Goal: Information Seeking & Learning: Learn about a topic

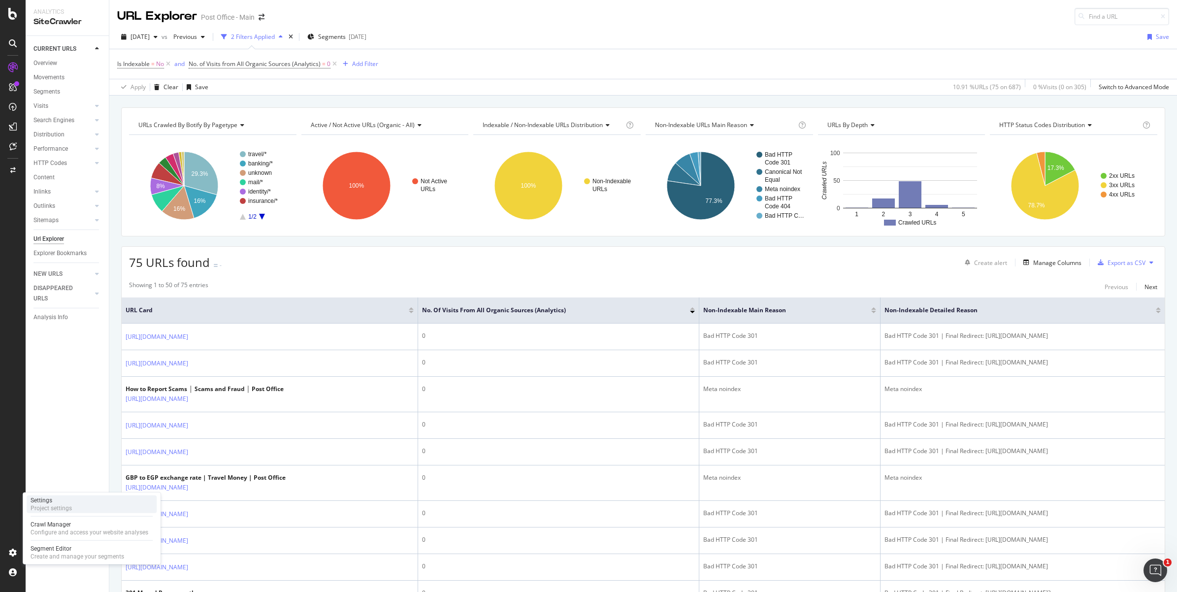
click at [46, 496] on div "Settings" at bounding box center [51, 500] width 41 height 8
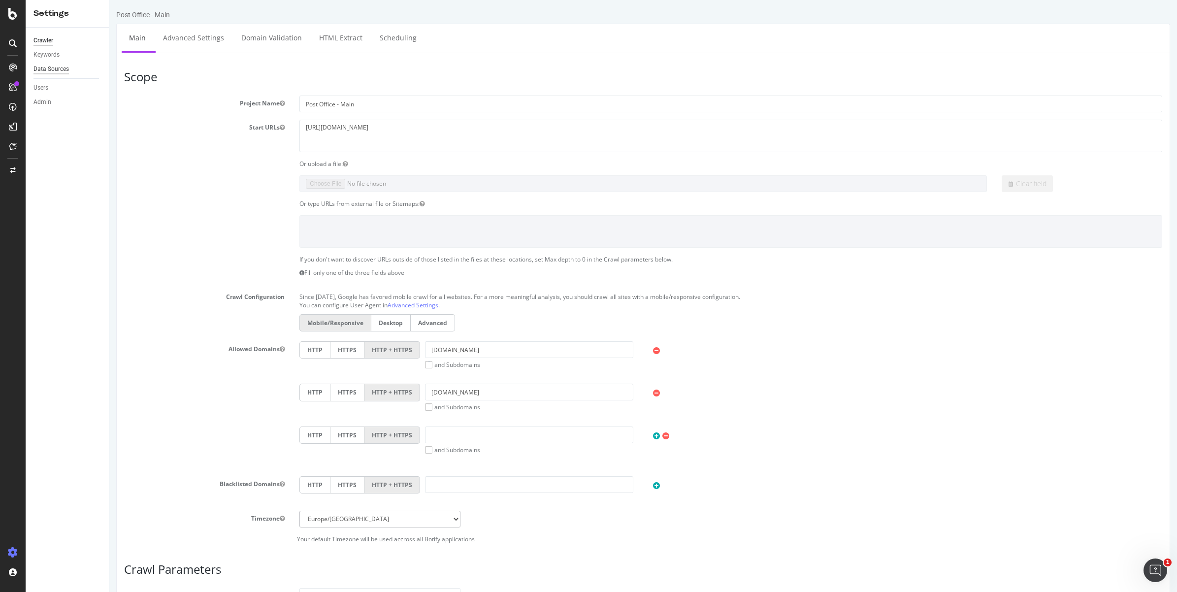
click at [51, 71] on div "Data Sources" at bounding box center [50, 69] width 35 height 10
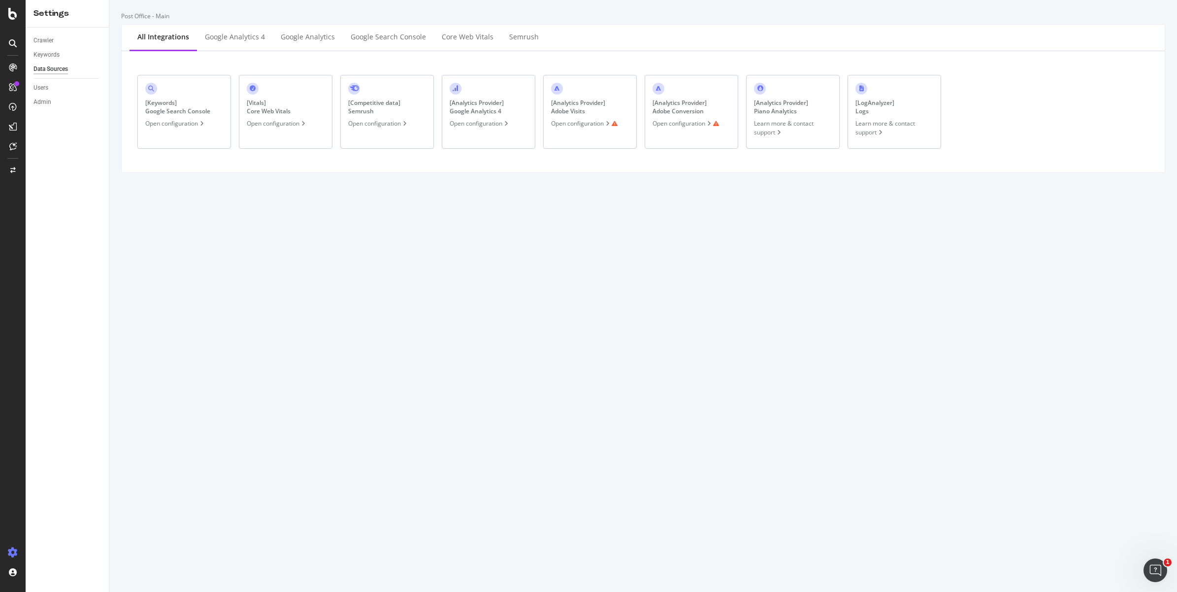
click at [594, 129] on div "[ Analytics Provider ] Adobe Visits Open configuration" at bounding box center [590, 112] width 94 height 74
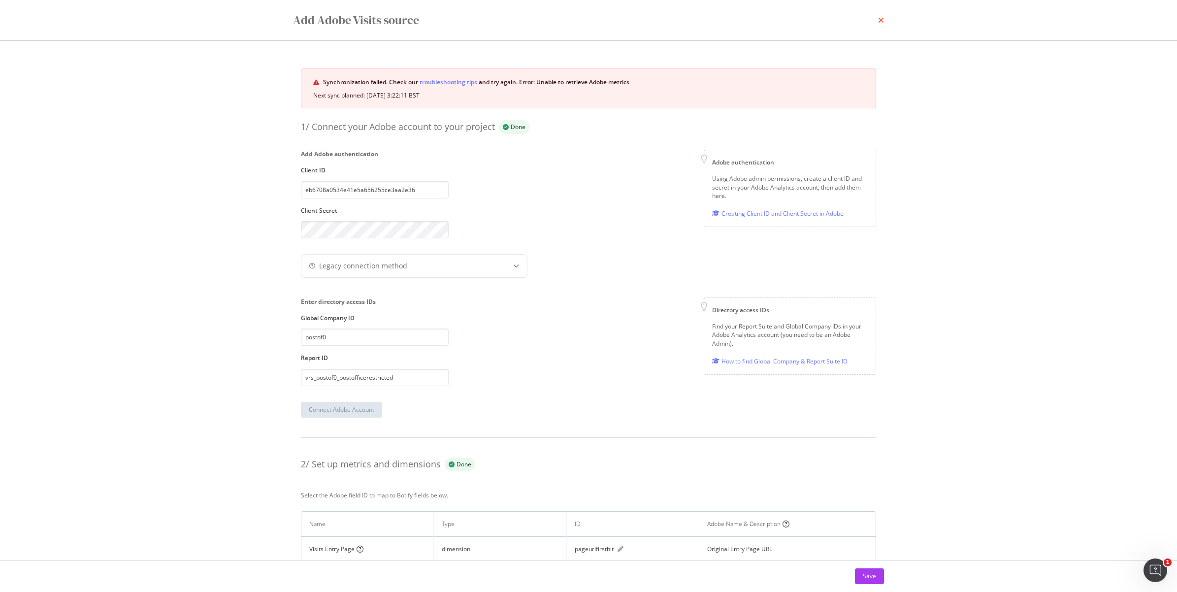
click at [880, 20] on icon "times" at bounding box center [881, 20] width 6 height 8
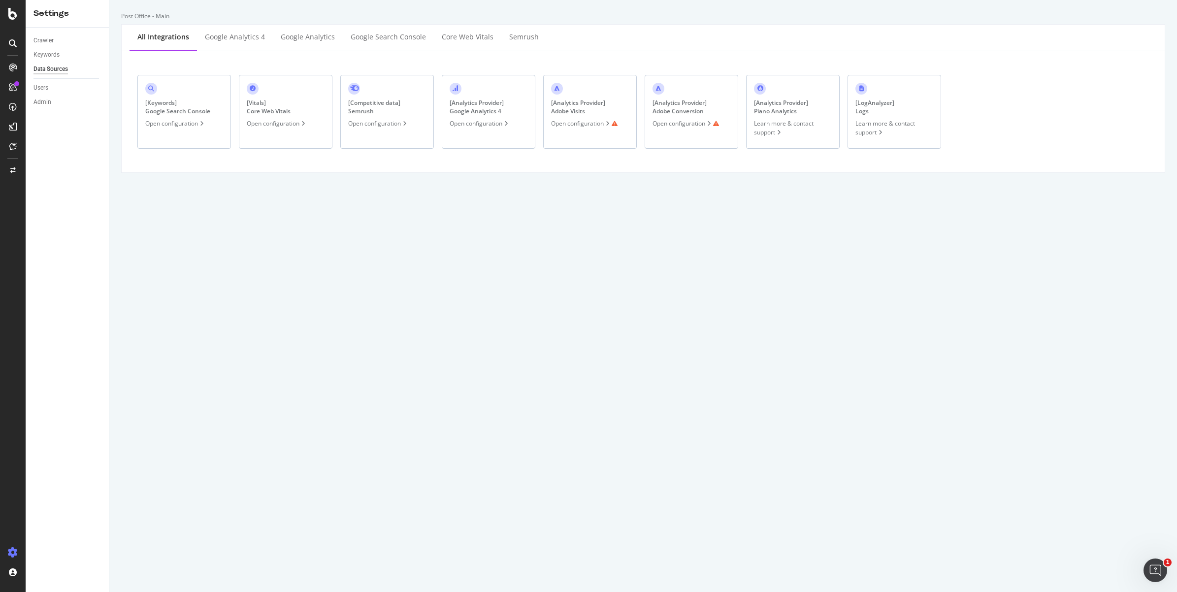
click at [675, 119] on div "Open configuration" at bounding box center [685, 123] width 66 height 8
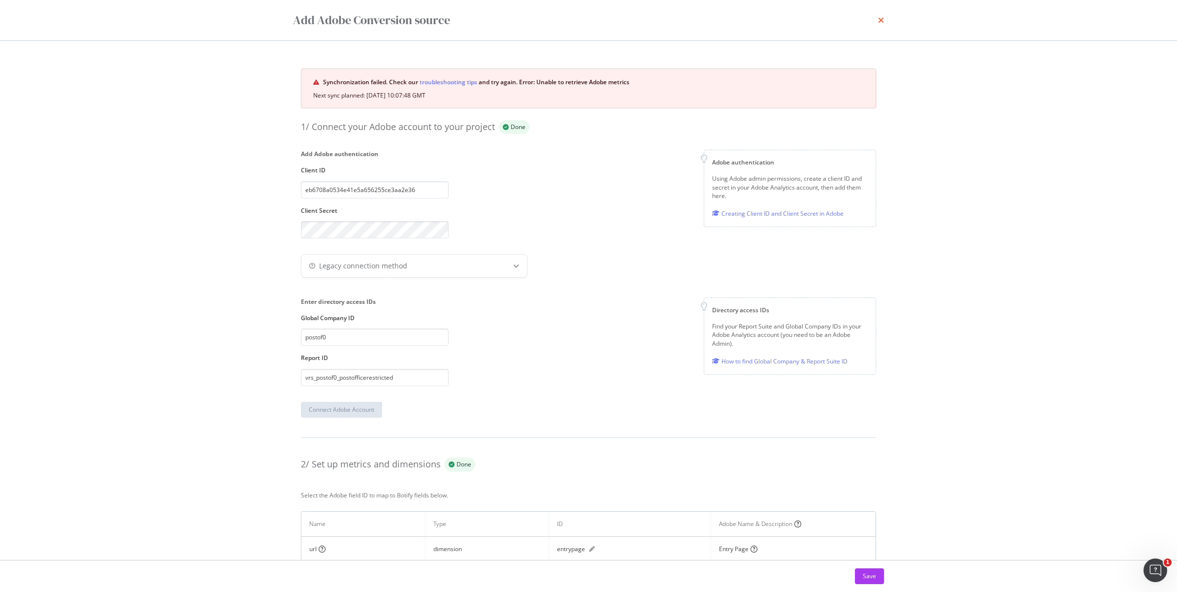
click at [878, 19] on icon "times" at bounding box center [881, 20] width 6 height 8
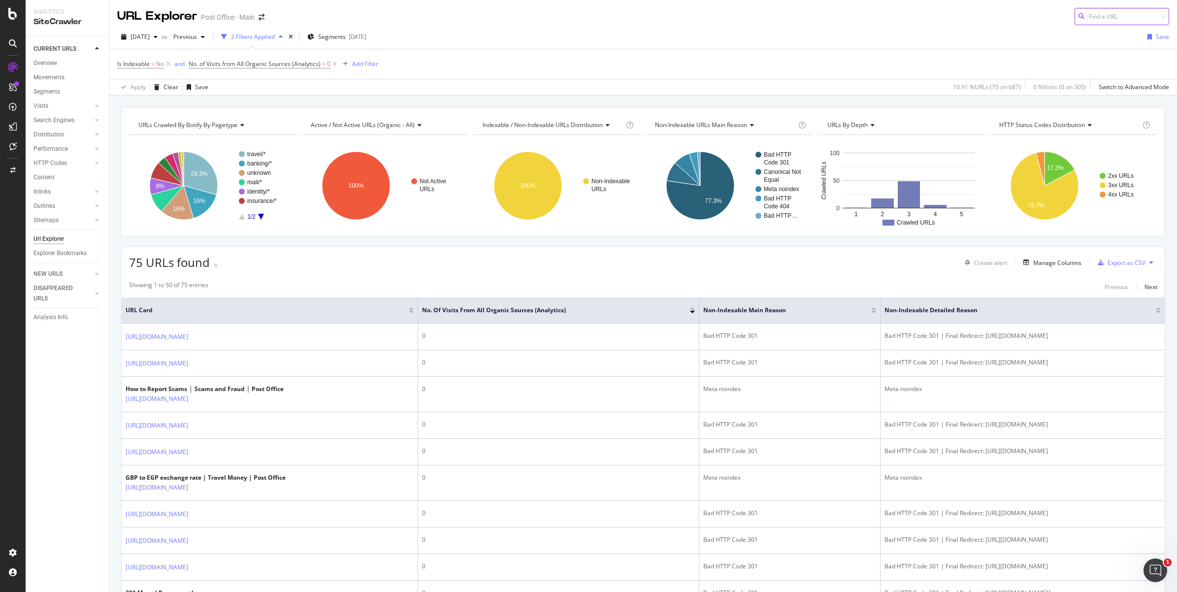
click at [1118, 20] on input at bounding box center [1121, 16] width 95 height 17
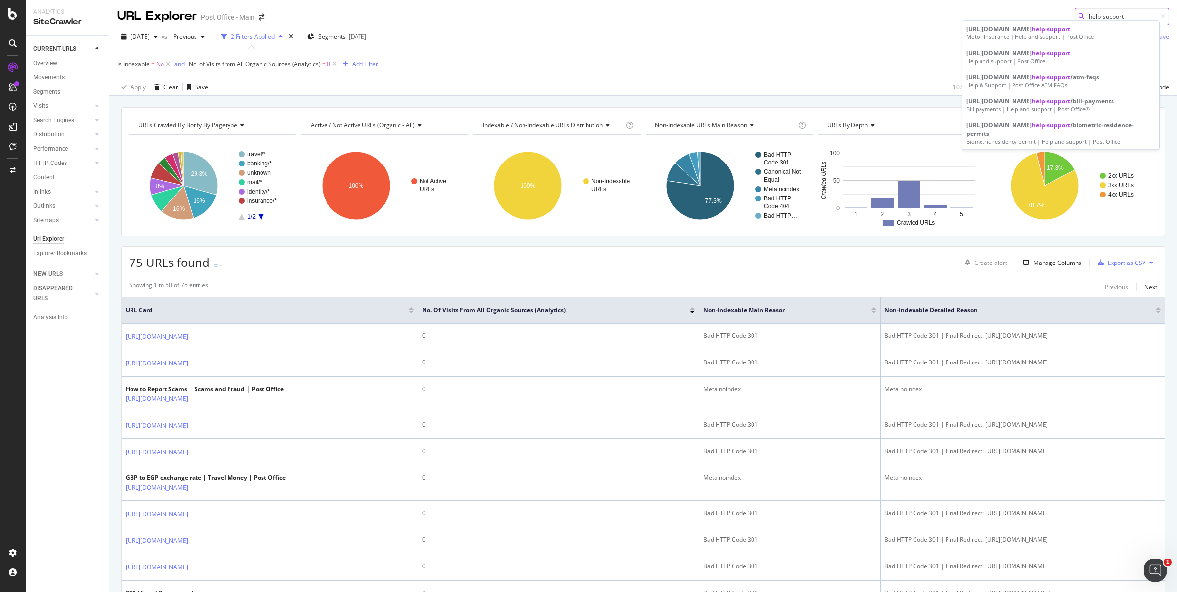
drag, startPoint x: 1099, startPoint y: 16, endPoint x: 1064, endPoint y: 15, distance: 34.5
click at [1074, 15] on div "help-support" at bounding box center [1121, 16] width 95 height 17
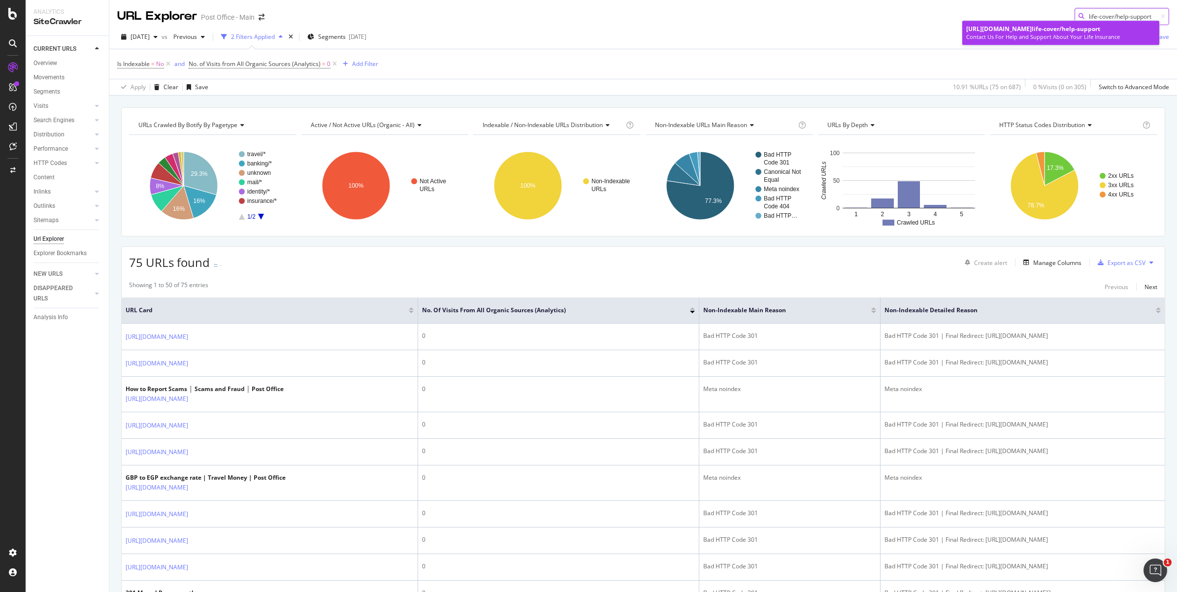
type input "life-cover/help-support"
click at [1104, 41] on link "[URL][DOMAIN_NAME] life-cover/help-support Contact Us For Help and Support Abou…" at bounding box center [1060, 33] width 197 height 24
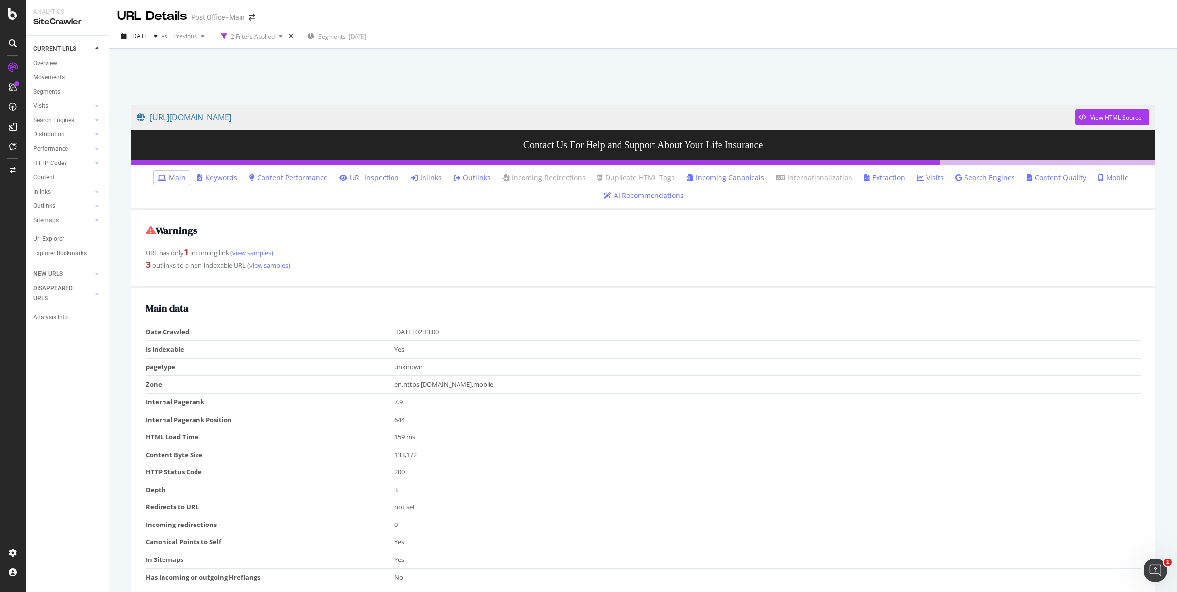
click at [161, 180] on li "Main" at bounding box center [172, 178] width 36 height 14
click at [150, 37] on span "[DATE]" at bounding box center [139, 36] width 19 height 8
click at [444, 81] on div at bounding box center [643, 74] width 1044 height 42
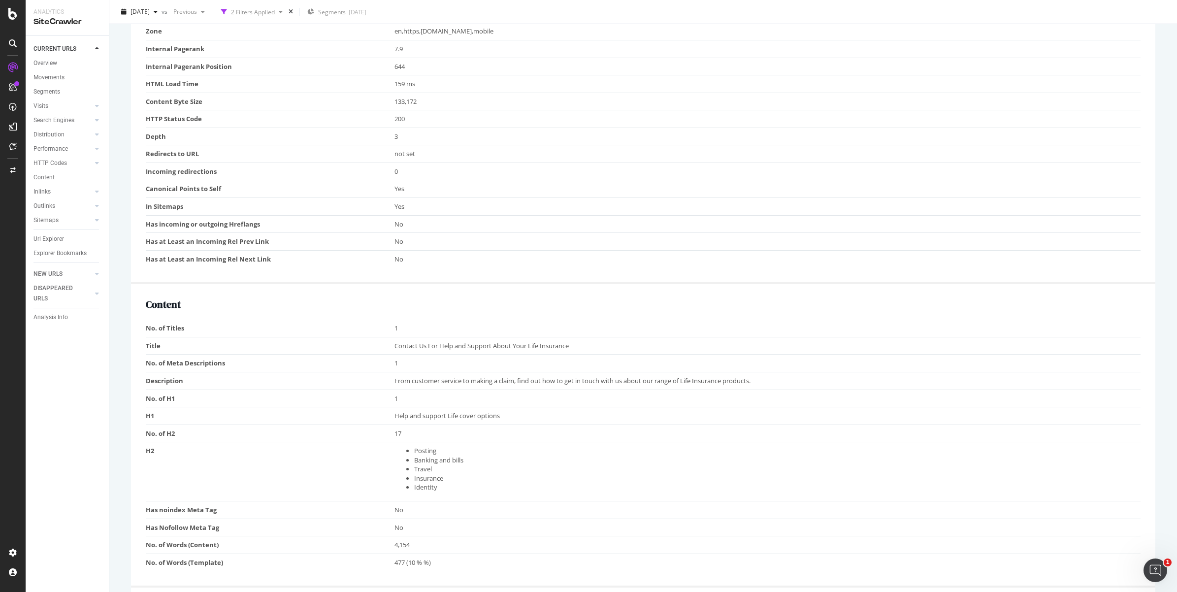
scroll to position [292, 0]
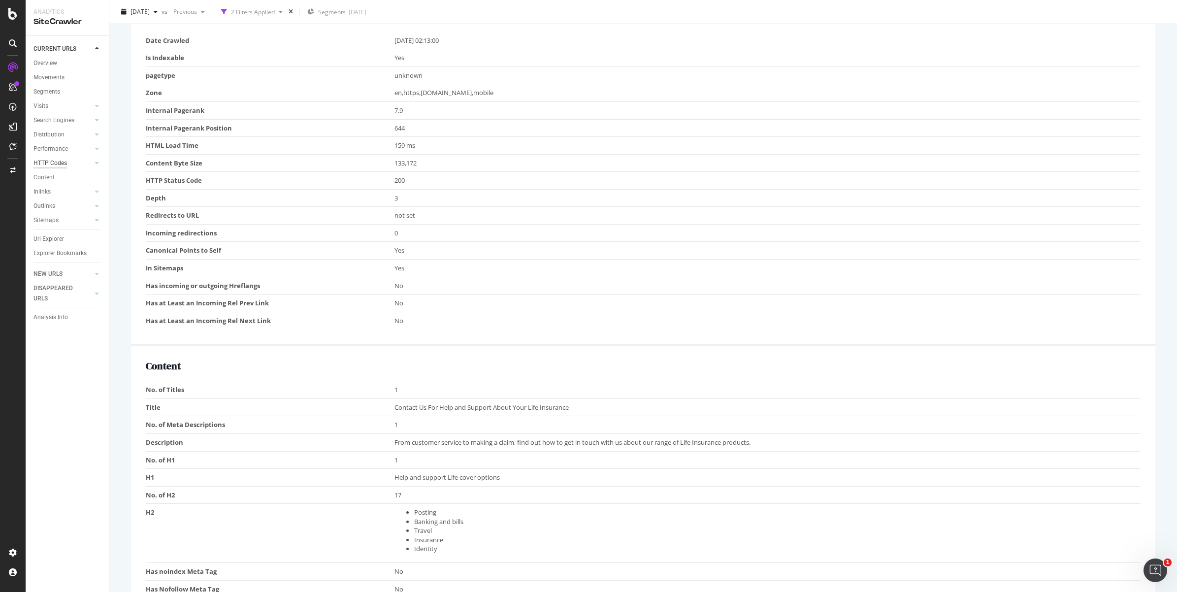
click at [62, 160] on div "HTTP Codes" at bounding box center [49, 163] width 33 height 10
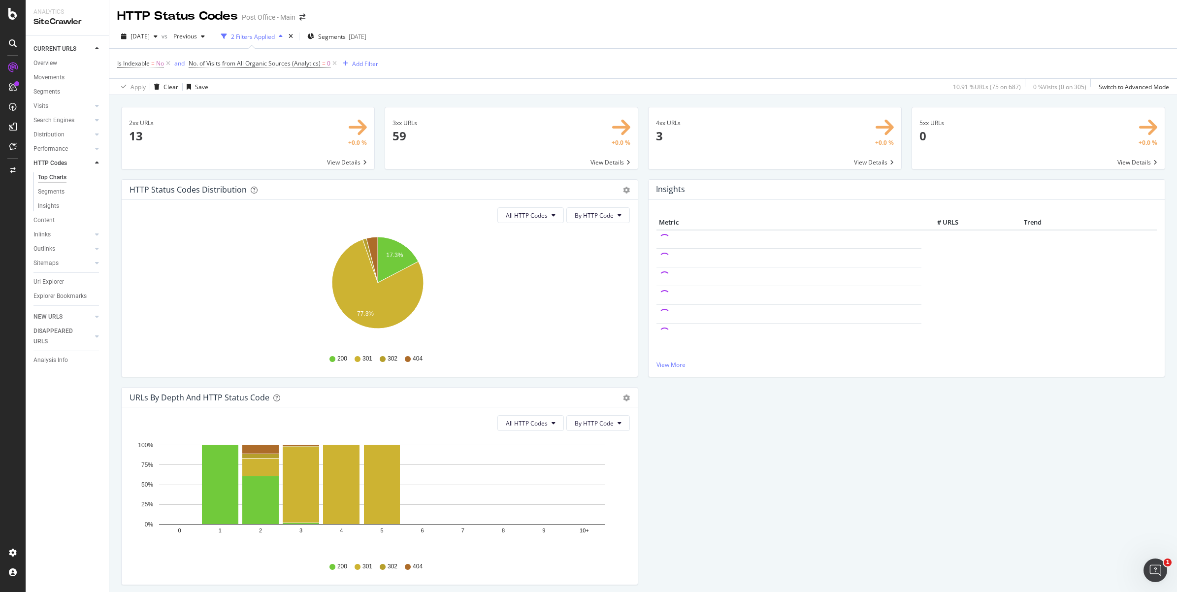
click at [744, 139] on span at bounding box center [775, 138] width 253 height 62
